Goal: Navigation & Orientation: Find specific page/section

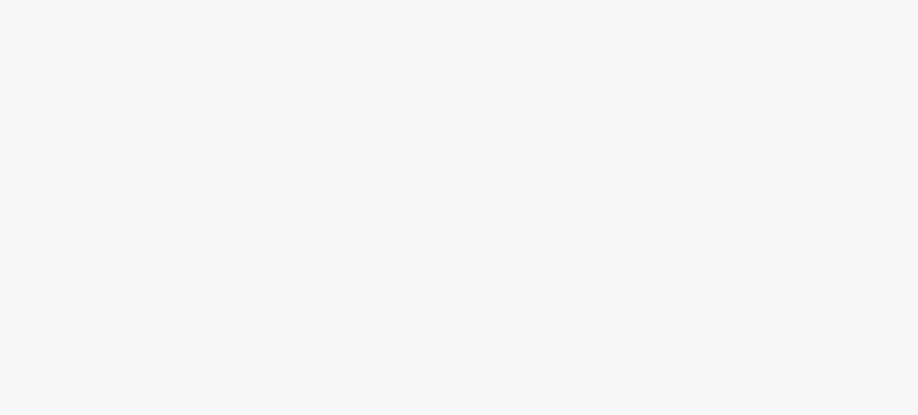
click at [716, 124] on body at bounding box center [459, 207] width 918 height 415
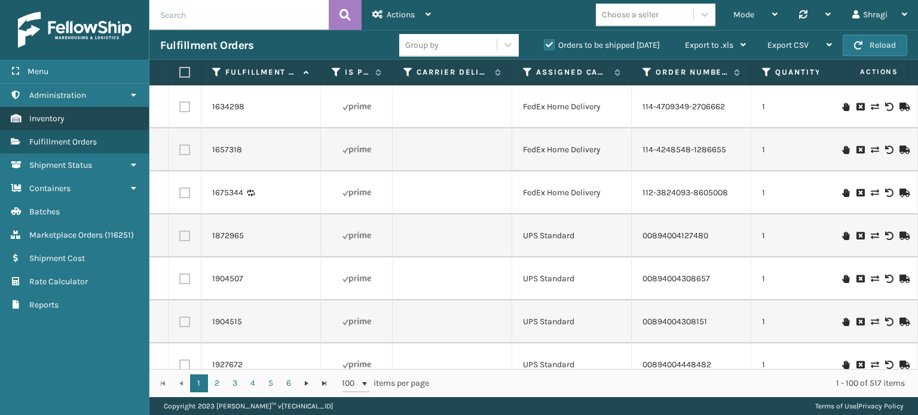
click at [101, 114] on link "Inventory" at bounding box center [74, 118] width 149 height 23
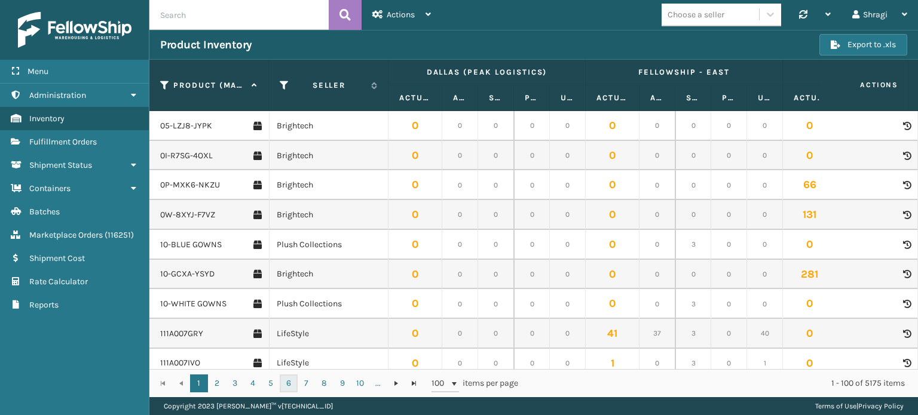
click at [280, 385] on link "6" at bounding box center [289, 384] width 18 height 18
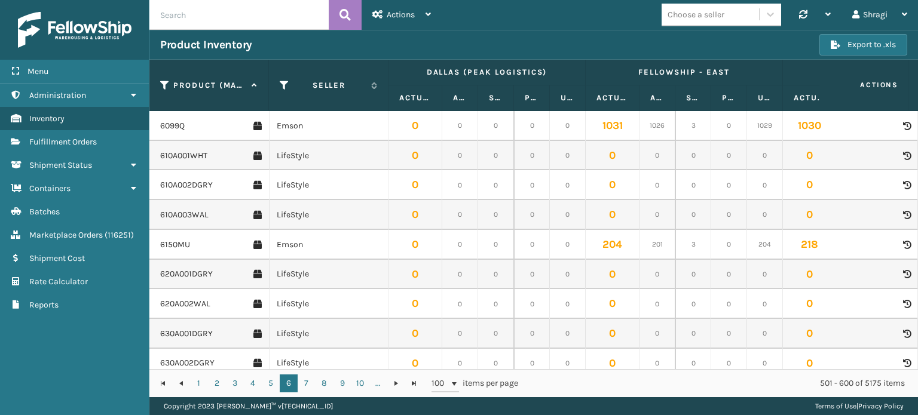
click at [237, 124] on div "6099Q" at bounding box center [211, 126] width 102 height 12
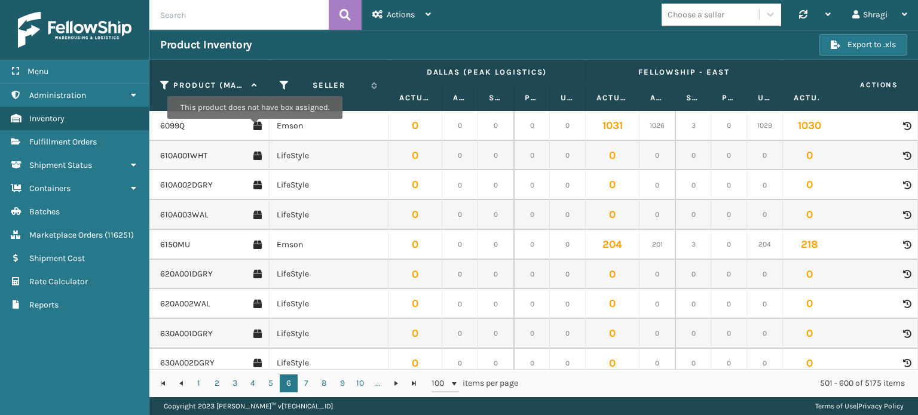
click at [253, 127] on icon at bounding box center [257, 126] width 8 height 12
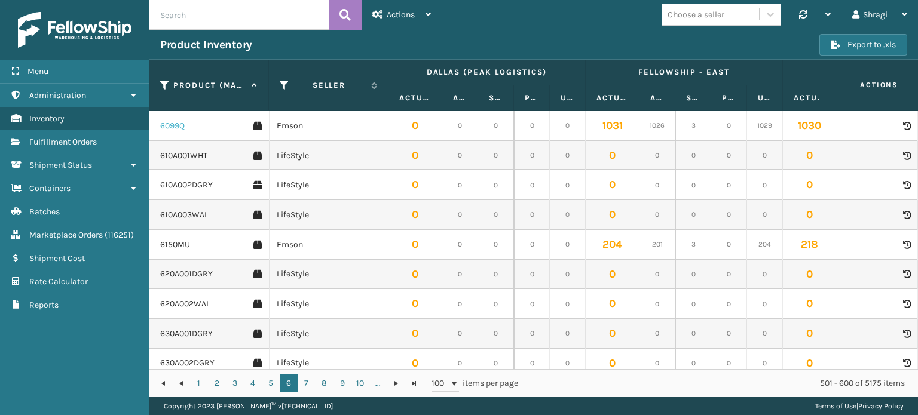
click at [179, 127] on link "6099Q" at bounding box center [172, 126] width 24 height 12
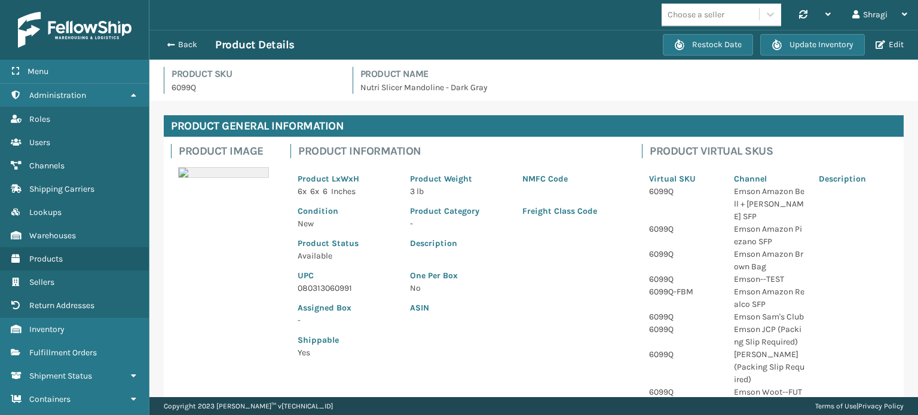
click at [298, 288] on p "080313060991" at bounding box center [347, 288] width 98 height 13
copy p "080313060991"
click at [668, 69] on h4 "Product Name" at bounding box center [632, 74] width 544 height 14
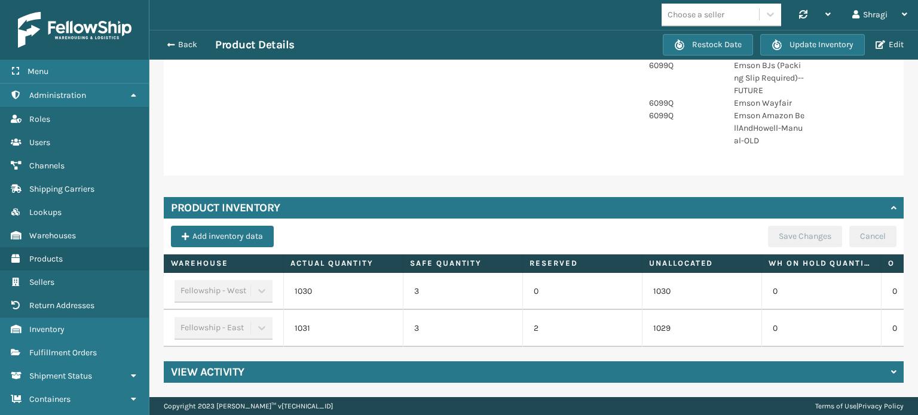
scroll to position [1076, 0]
drag, startPoint x: 436, startPoint y: 336, endPoint x: 461, endPoint y: 339, distance: 25.3
click at [461, 339] on div "Fellowship - West 1030 3 0 1030 0 0 Fellowship - East 1031 3 2 1029 0 0" at bounding box center [534, 310] width 740 height 74
click at [497, 334] on td "3" at bounding box center [463, 328] width 120 height 37
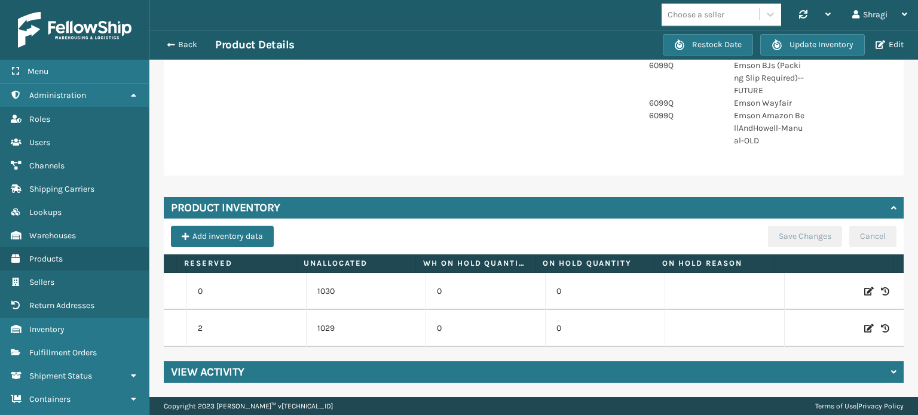
scroll to position [0, 0]
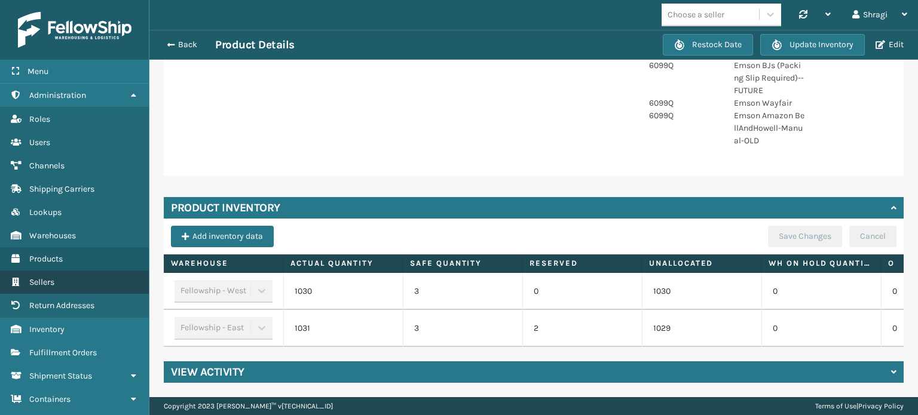
click at [50, 284] on span "Sellers" at bounding box center [41, 282] width 25 height 10
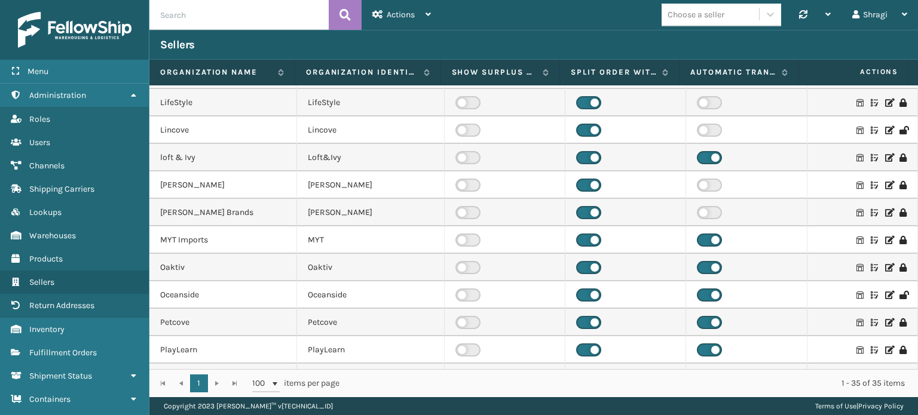
scroll to position [670, 0]
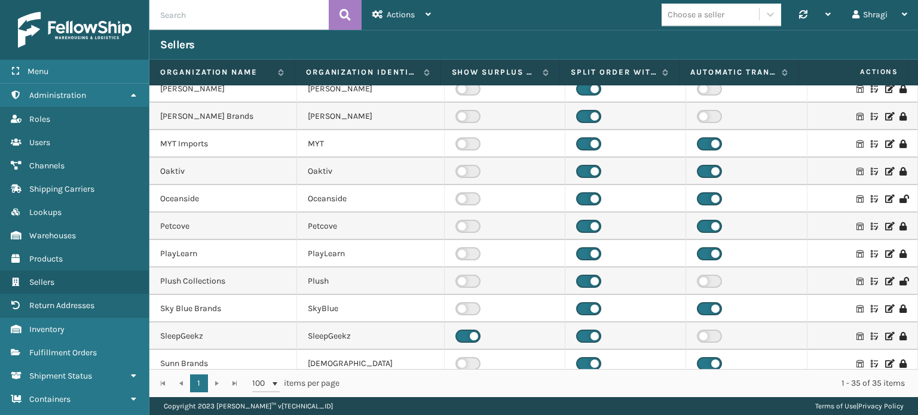
click at [213, 381] on div "1 1 100 items per page 1 - 35 of 35 items" at bounding box center [533, 383] width 768 height 28
click at [235, 381] on div "1 1 100 items per page 1 - 35 of 35 items" at bounding box center [533, 383] width 768 height 28
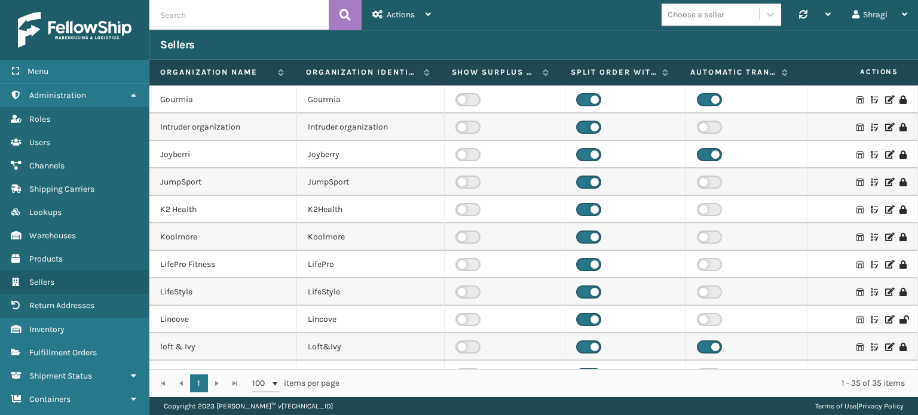
scroll to position [359, 0]
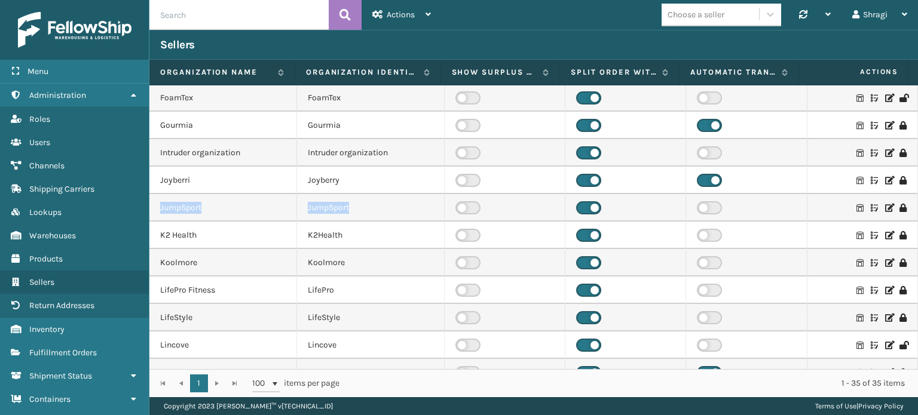
drag, startPoint x: 906, startPoint y: 212, endPoint x: 901, endPoint y: 177, distance: 35.0
click at [901, 177] on tbody "AM Trading AMTrading Arosa Trading Arosa Atamin Atamin Bebe Bask BebeBask Belve…" at bounding box center [533, 208] width 768 height 962
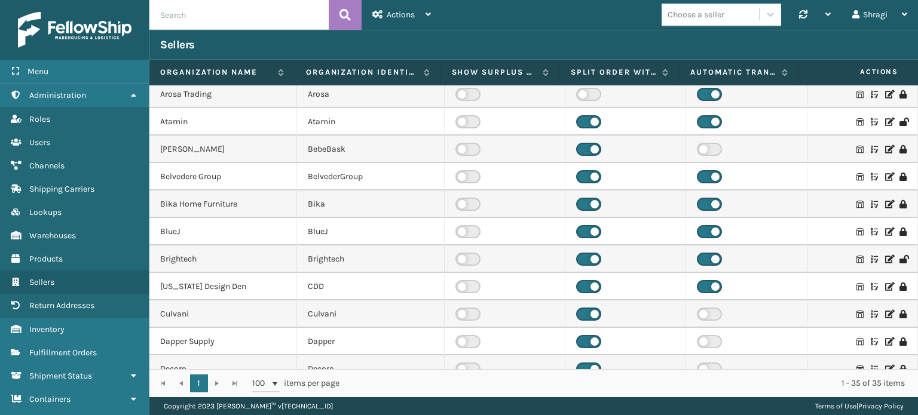
scroll to position [0, 0]
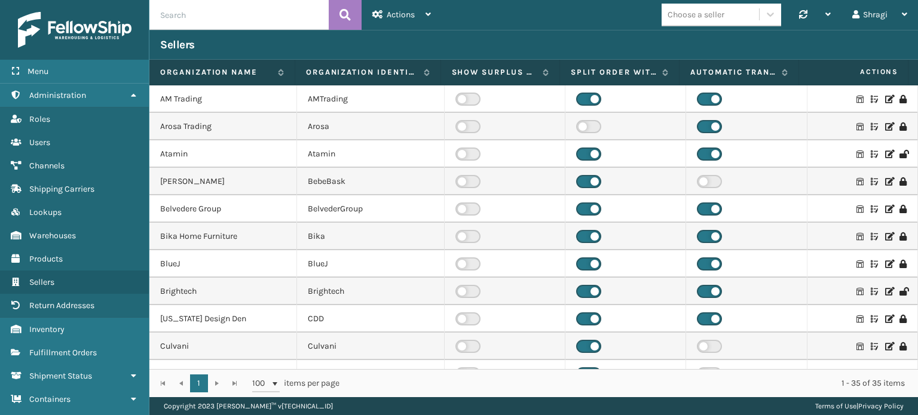
click at [241, 215] on td "Belvedere Group" at bounding box center [223, 208] width 148 height 27
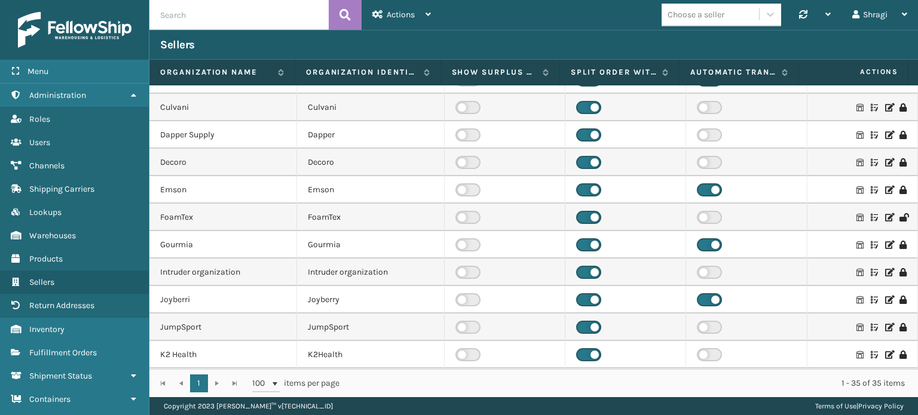
scroll to position [263, 0]
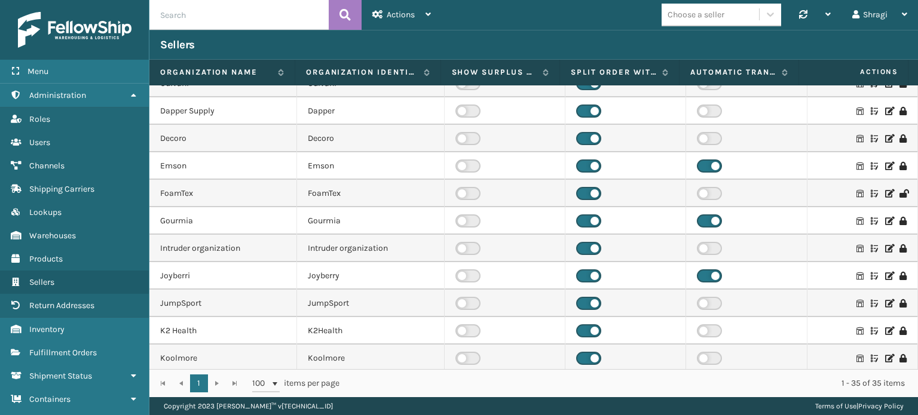
click at [189, 358] on td "Koolmore" at bounding box center [223, 358] width 148 height 27
copy td "Koolmore"
